Goal: Transaction & Acquisition: Download file/media

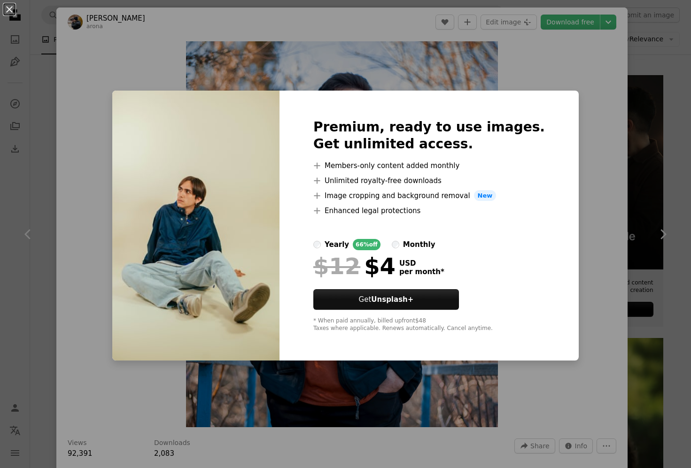
scroll to position [3002, 0]
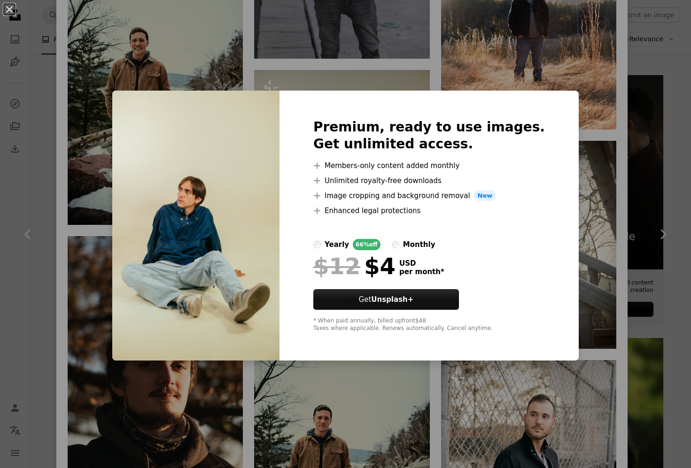
click at [573, 94] on div "An X shape Premium, ready to use images. Get unlimited access. A plus sign Memb…" at bounding box center [345, 234] width 691 height 468
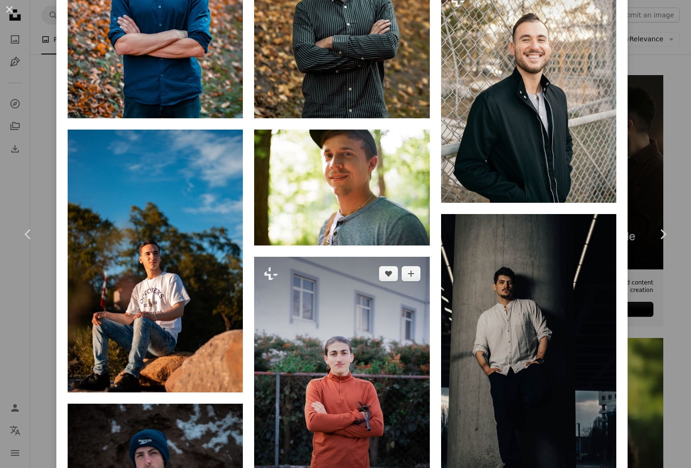
scroll to position [909, 0]
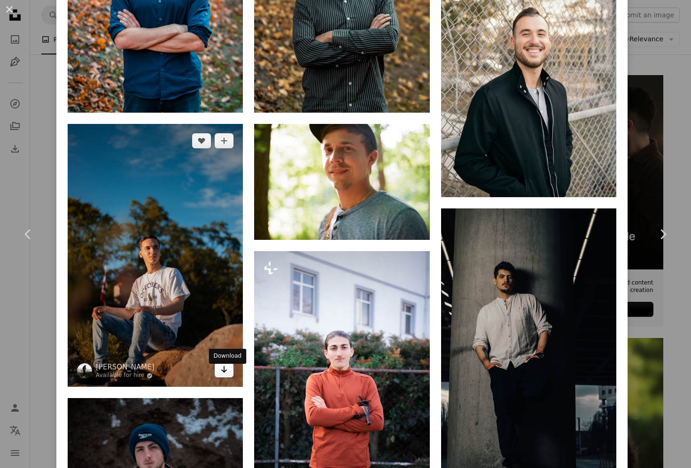
click at [226, 373] on icon "Arrow pointing down" at bounding box center [224, 369] width 8 height 11
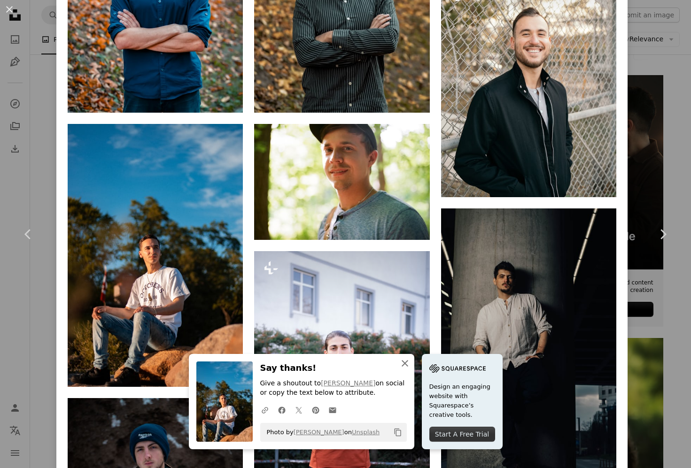
click at [409, 364] on icon "An X shape" at bounding box center [404, 363] width 11 height 11
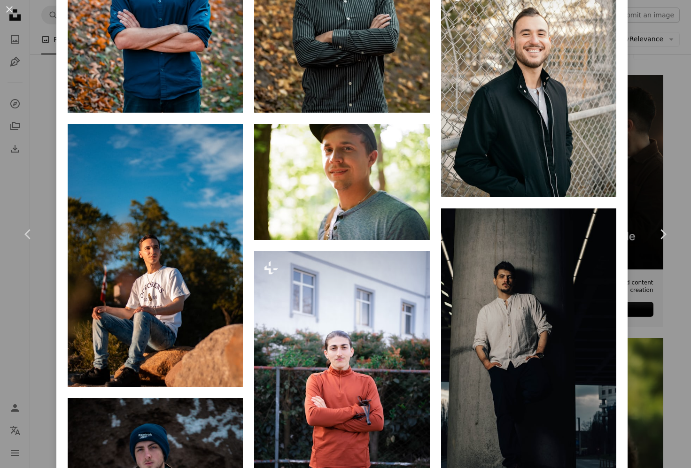
click at [409, 367] on icon "An X shape" at bounding box center [404, 372] width 11 height 11
click at [404, 367] on icon "An X shape" at bounding box center [404, 372] width 11 height 11
